Goal: Transaction & Acquisition: Subscribe to service/newsletter

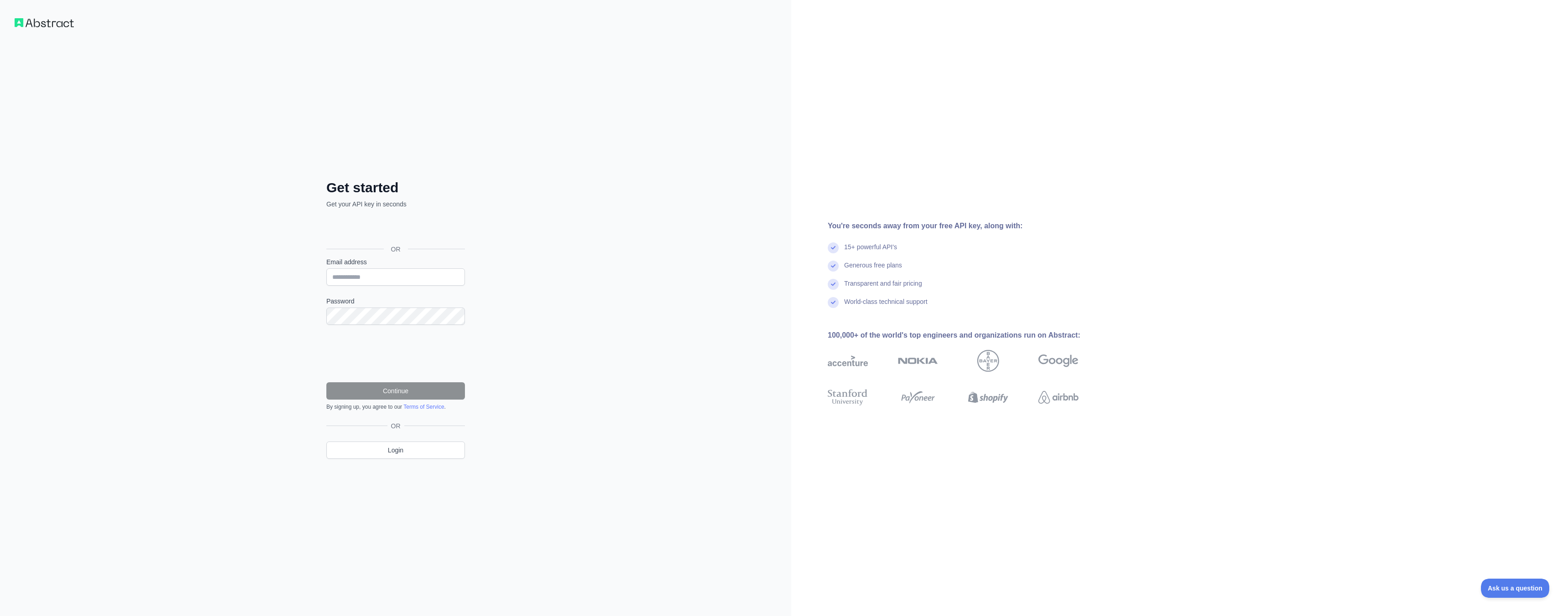
click at [411, 211] on div "Get started Get your API key in seconds OR Email address Password Continue By s…" at bounding box center [395, 326] width 175 height 294
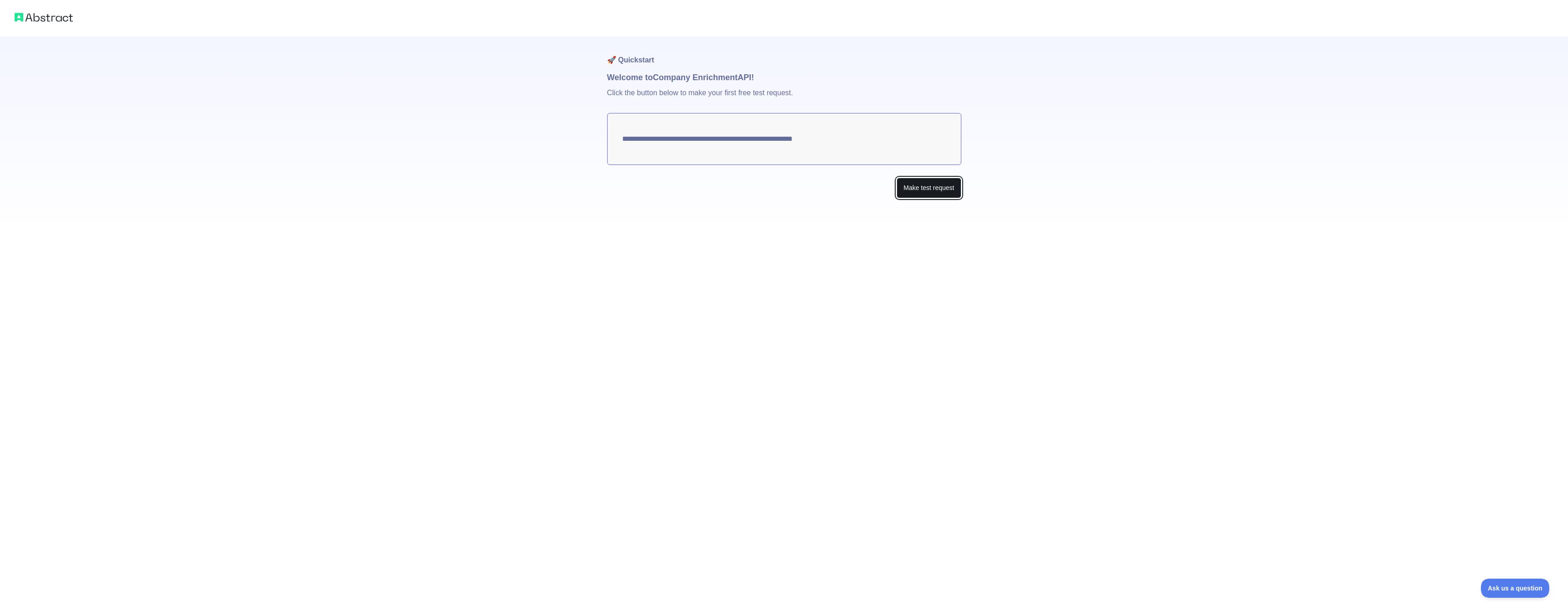
click at [944, 187] on button "Make test request" at bounding box center [928, 188] width 64 height 21
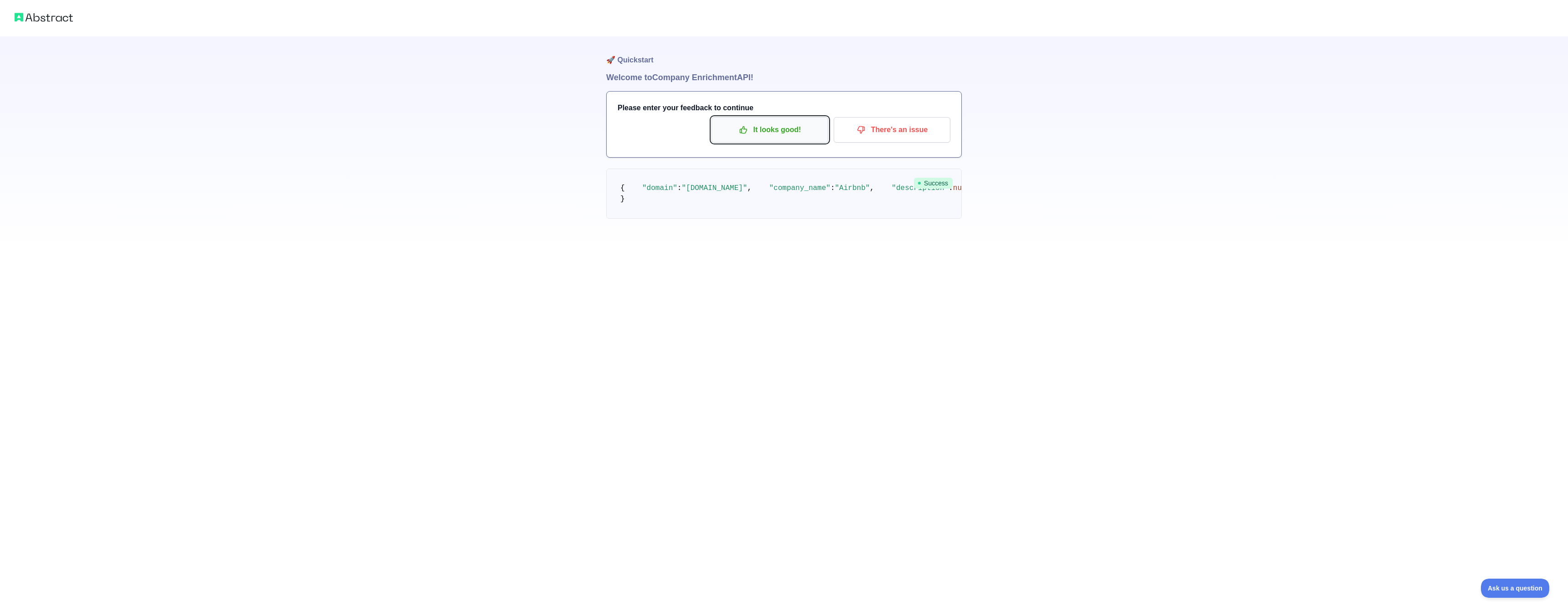
click at [787, 131] on p "It looks good!" at bounding box center [770, 130] width 103 height 16
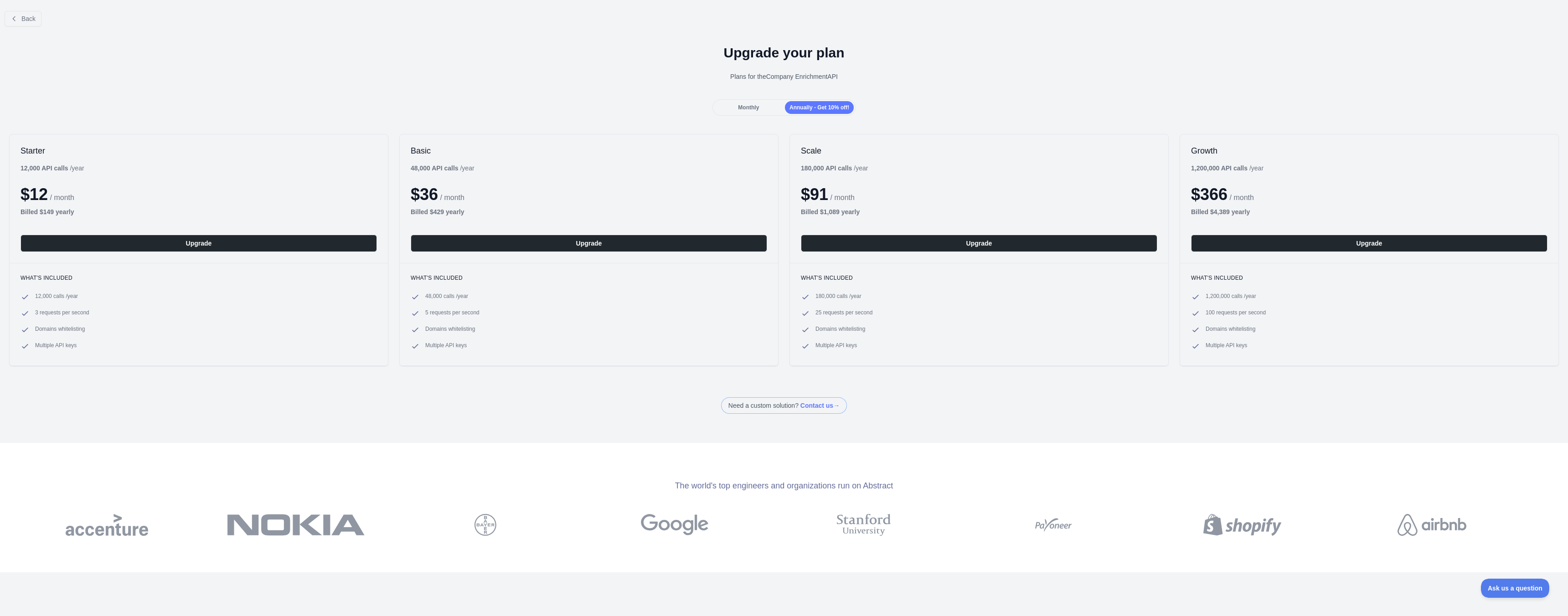
click at [751, 111] on div "Monthly" at bounding box center [748, 107] width 69 height 13
